Goal: Find specific page/section: Find specific page/section

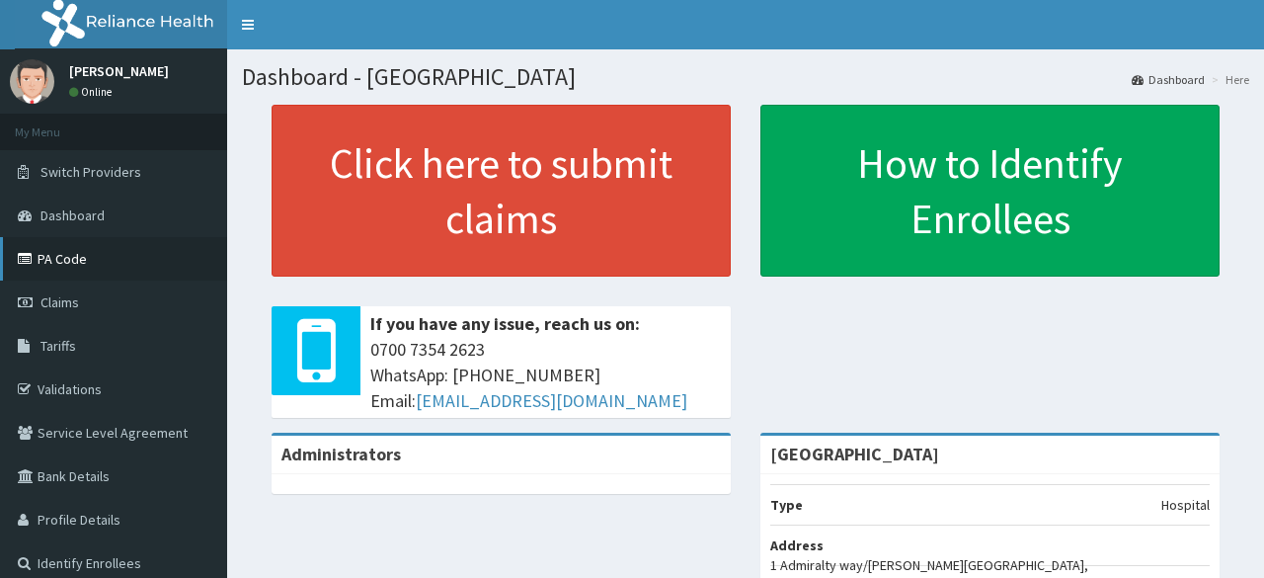
click at [69, 255] on link "PA Code" at bounding box center [113, 258] width 227 height 43
click at [34, 266] on link "PA Code" at bounding box center [113, 258] width 227 height 43
click at [53, 261] on link "PA Code" at bounding box center [113, 258] width 227 height 43
click at [55, 256] on link "PA Code" at bounding box center [113, 258] width 227 height 43
click at [43, 258] on link "PA Code" at bounding box center [113, 258] width 227 height 43
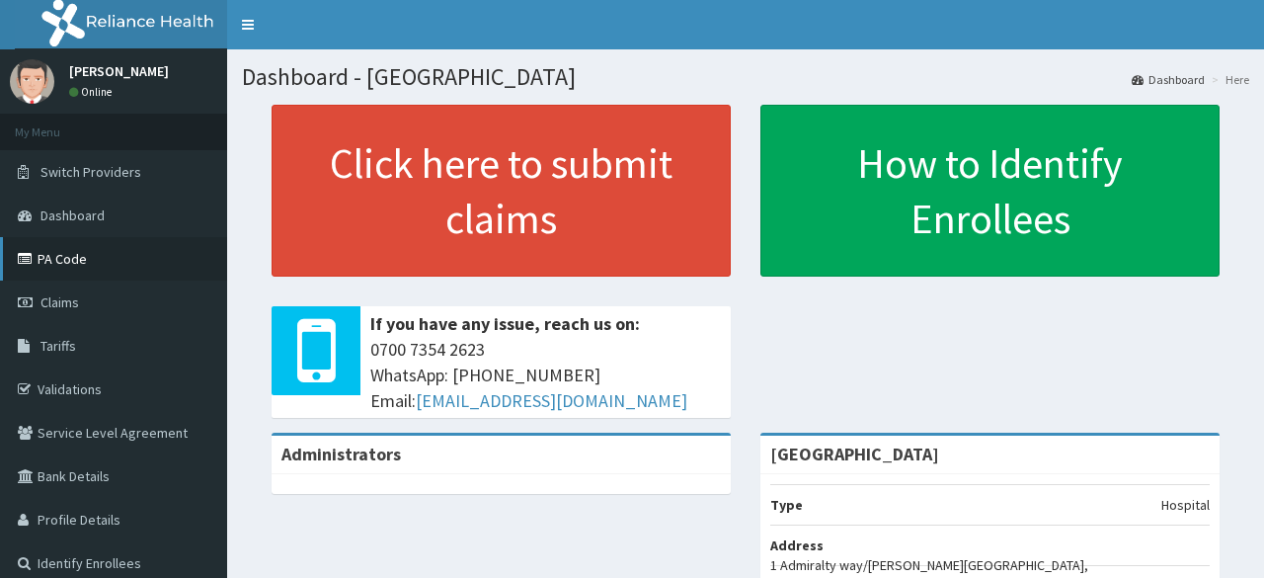
click at [77, 258] on link "PA Code" at bounding box center [113, 258] width 227 height 43
